Goal: Transaction & Acquisition: Purchase product/service

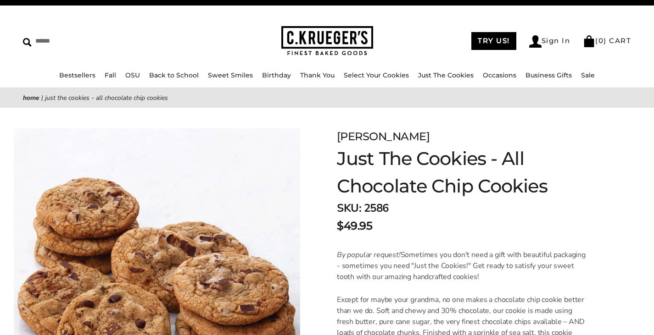
scroll to position [16, 0]
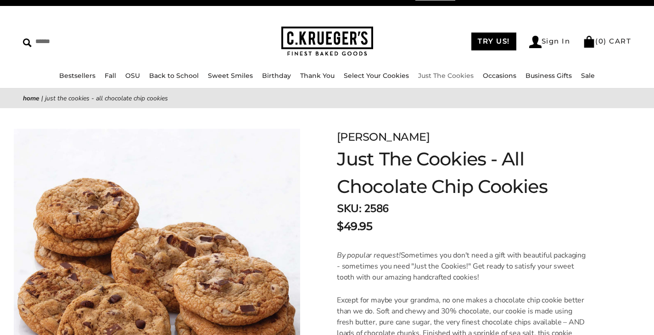
click at [431, 76] on link "Just The Cookies" at bounding box center [446, 76] width 56 height 8
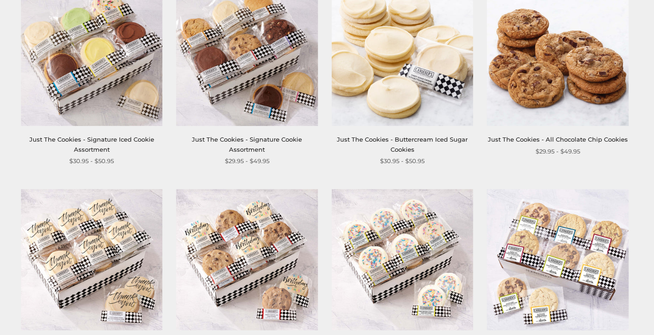
scroll to position [422, 0]
click at [532, 89] on img at bounding box center [557, 55] width 141 height 141
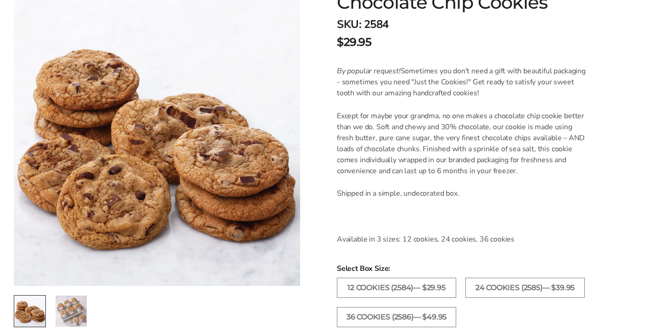
scroll to position [201, 0]
